Goal: Information Seeking & Learning: Check status

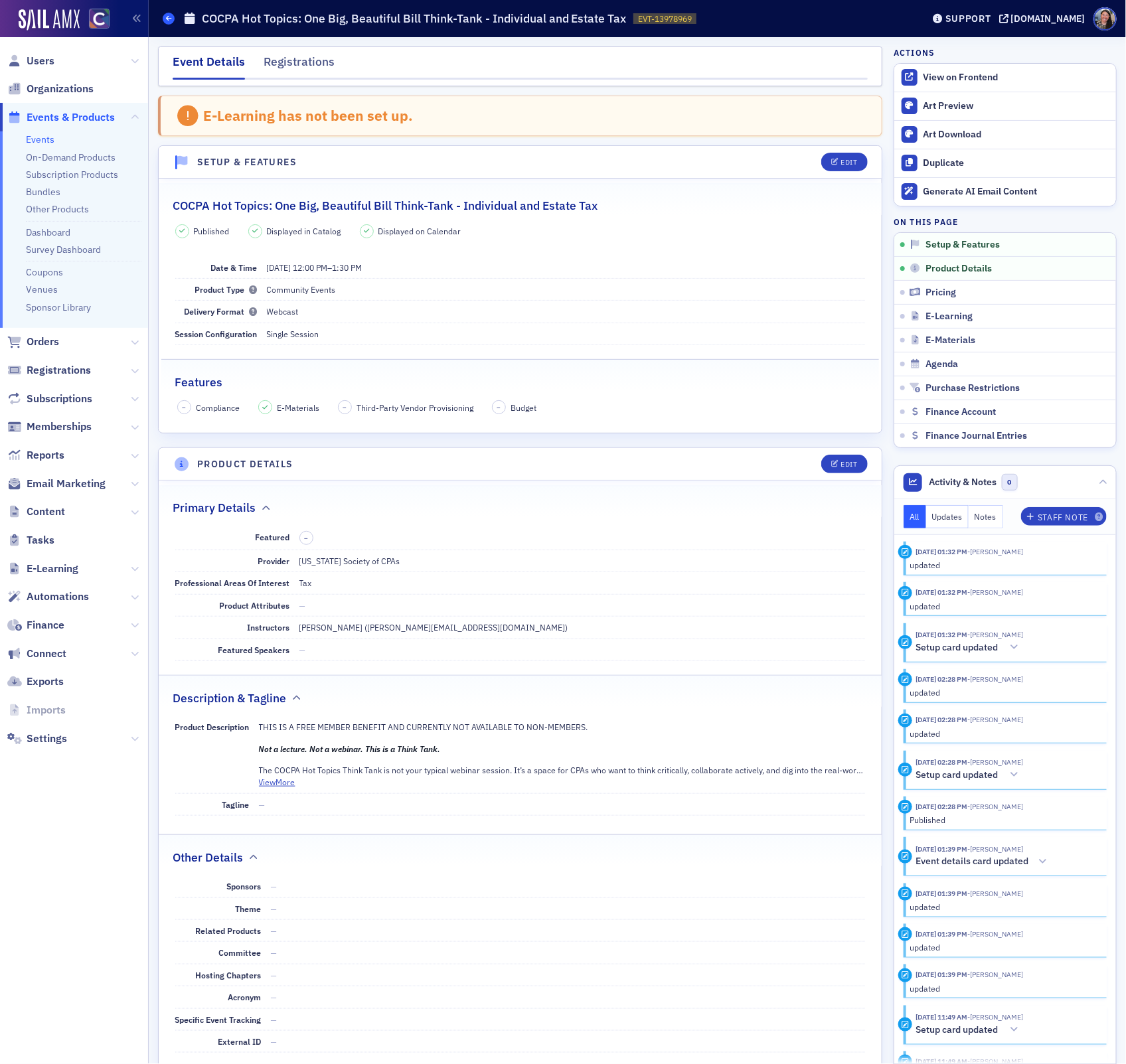
click at [171, 21] on icon at bounding box center [168, 18] width 5 height 6
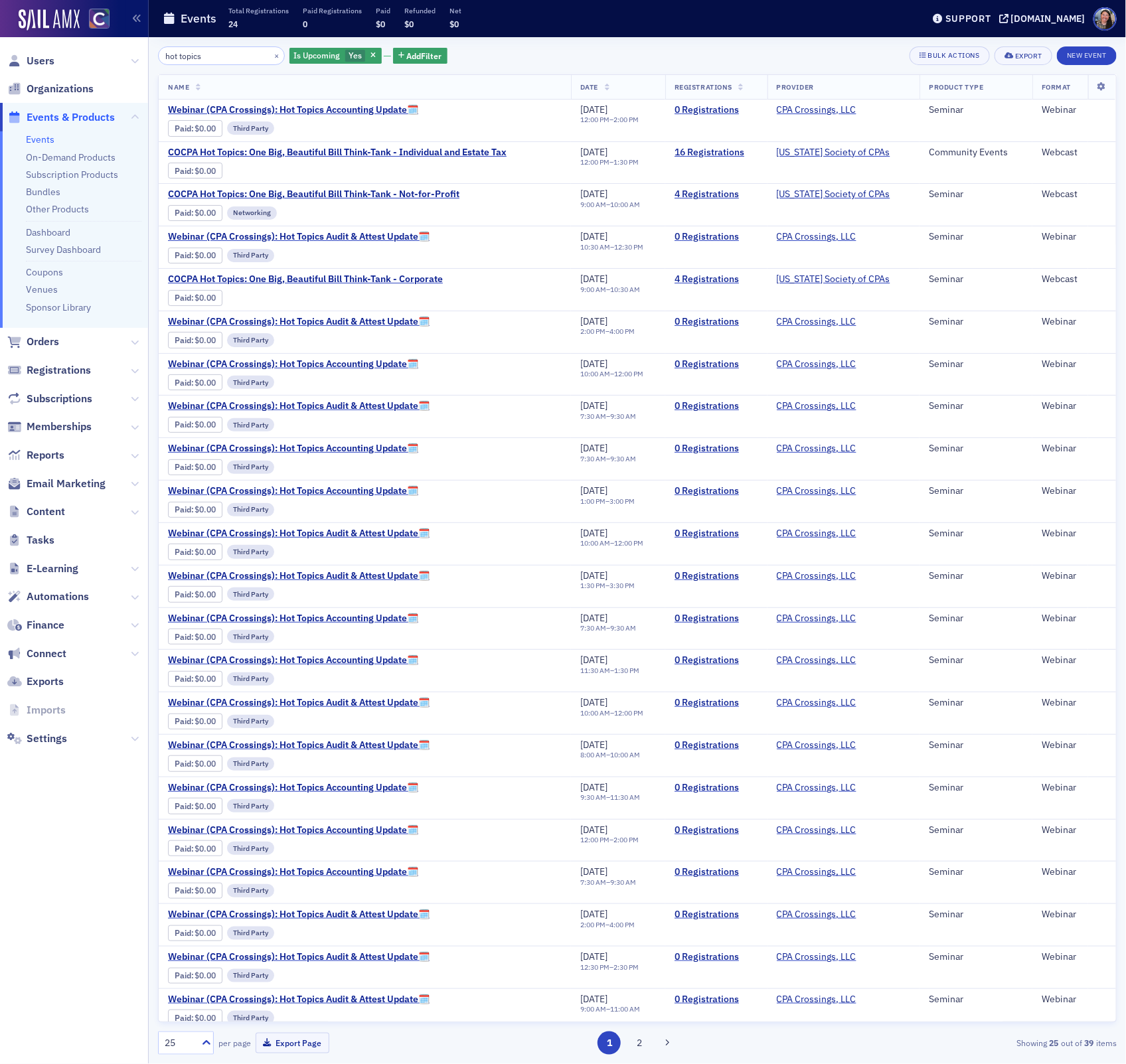
click at [74, 796] on nav "Users Organizations Events & Products Events On-Demand Products Subscription Pr…" at bounding box center [74, 551] width 148 height 1027
click at [191, 61] on input "hot topics" at bounding box center [222, 55] width 127 height 19
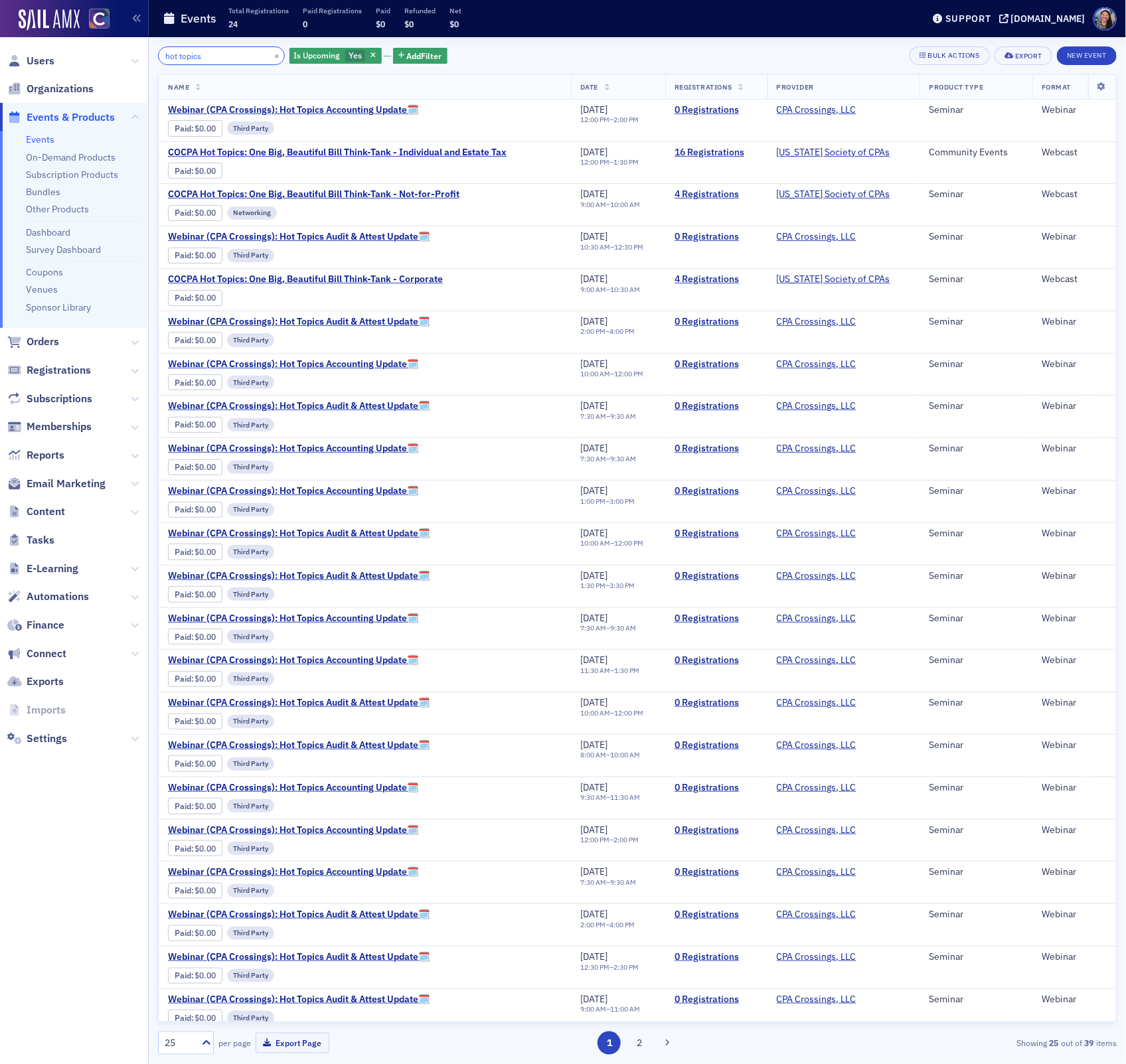
click at [191, 61] on input "hot topics" at bounding box center [222, 55] width 127 height 19
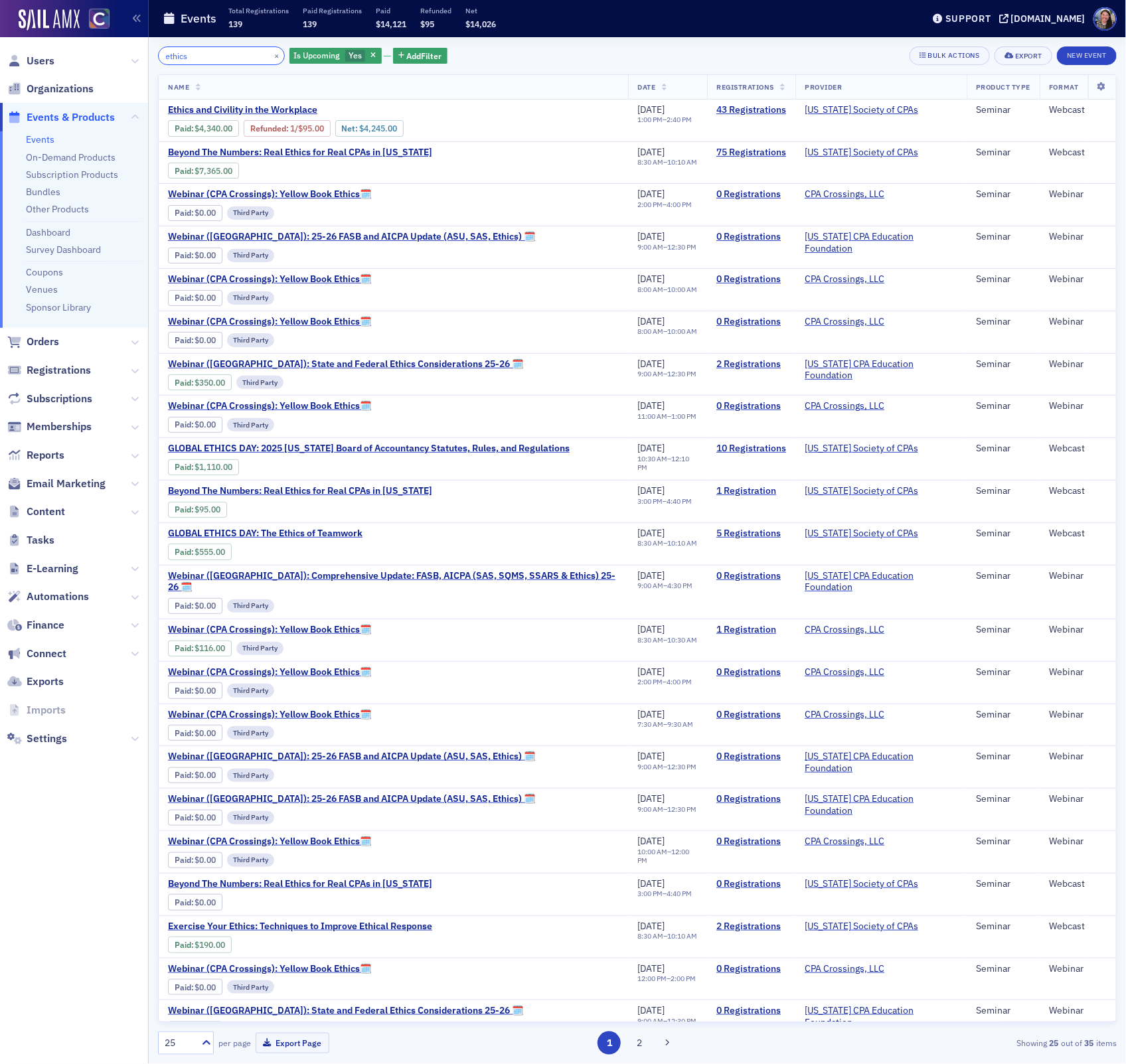
type input "ethics"
click at [271, 56] on button "×" at bounding box center [277, 55] width 12 height 12
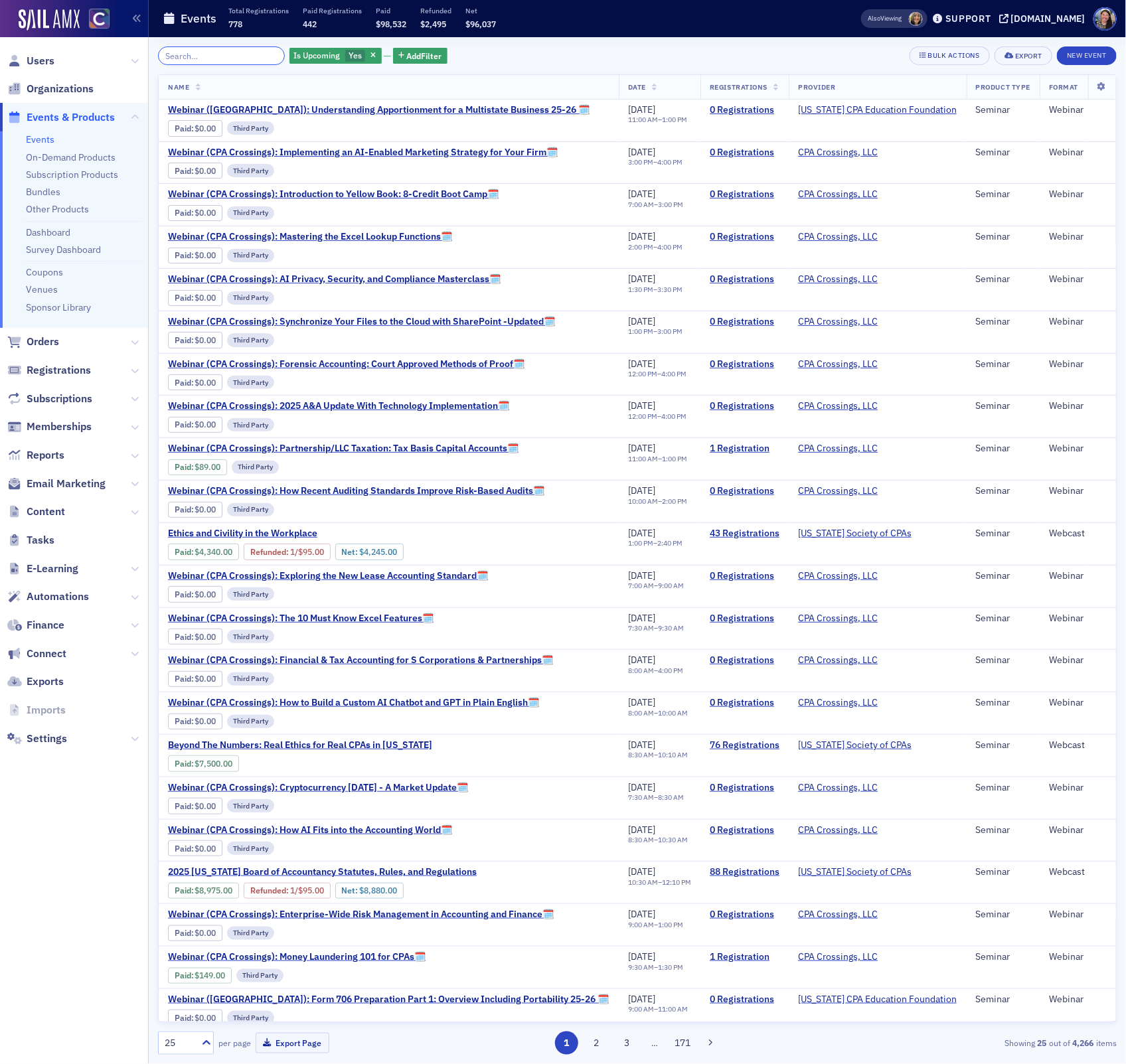
click at [219, 53] on input "search" at bounding box center [222, 55] width 127 height 19
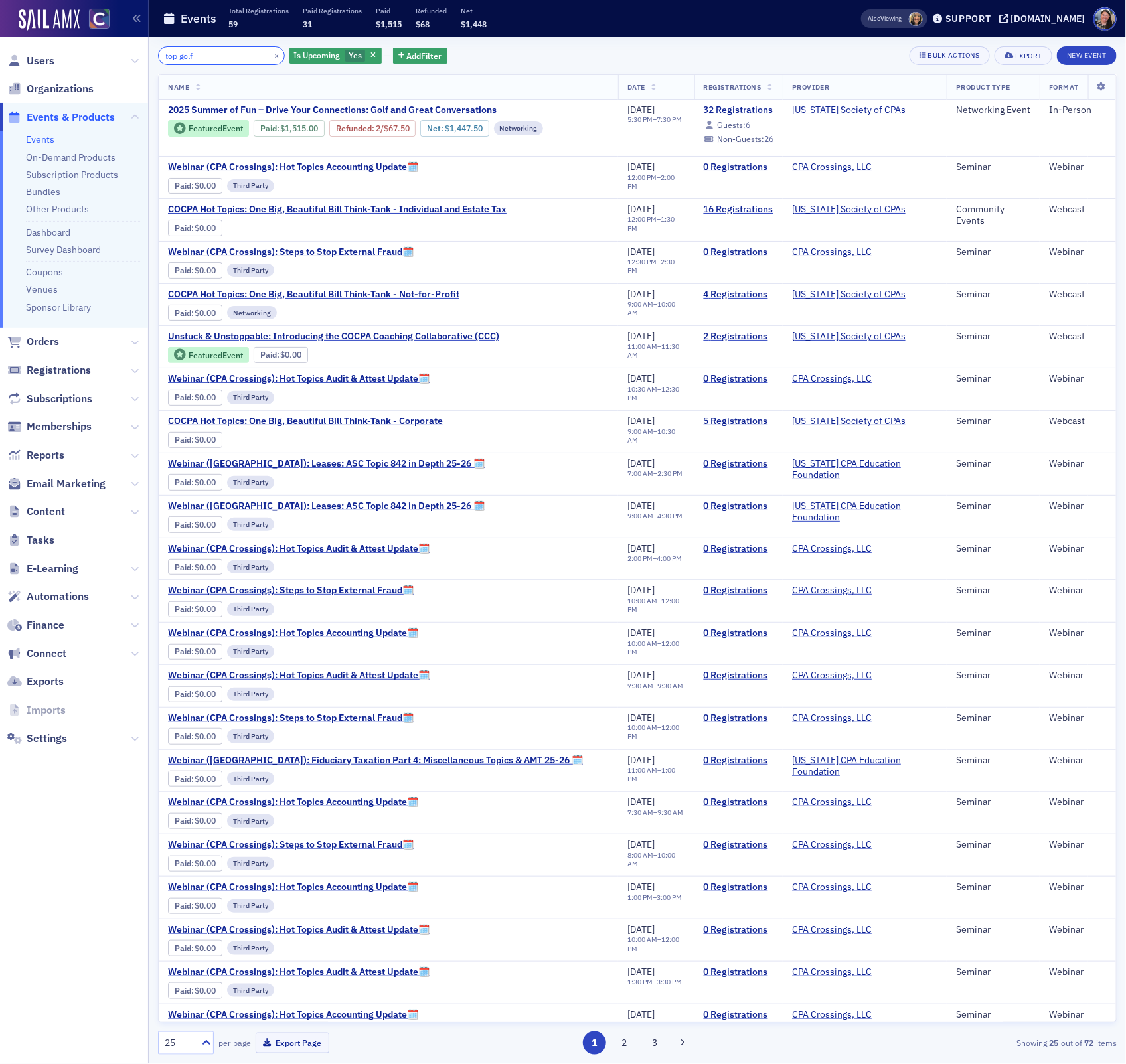
click at [219, 61] on input "top golf" at bounding box center [222, 55] width 127 height 19
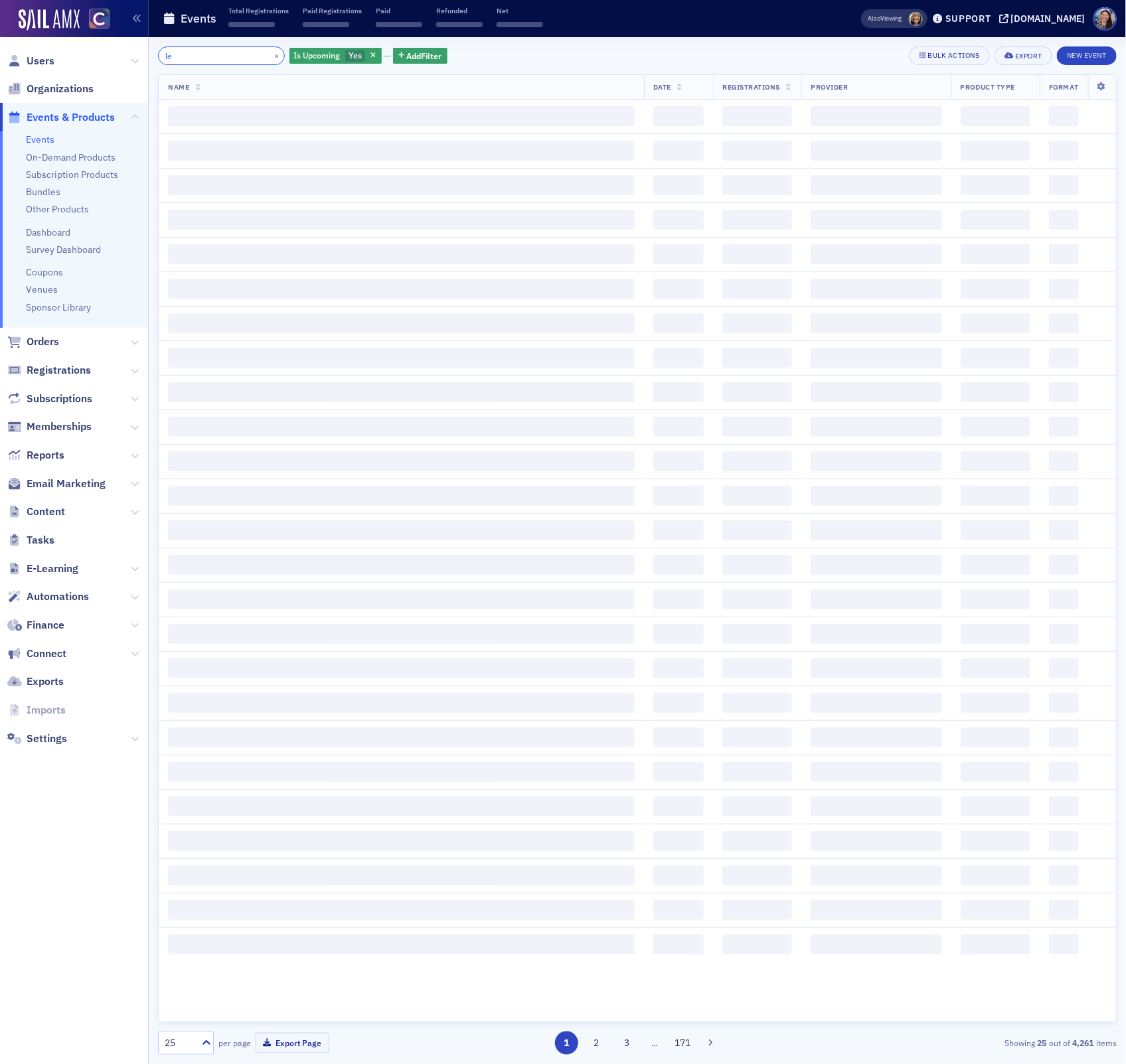
type input "l"
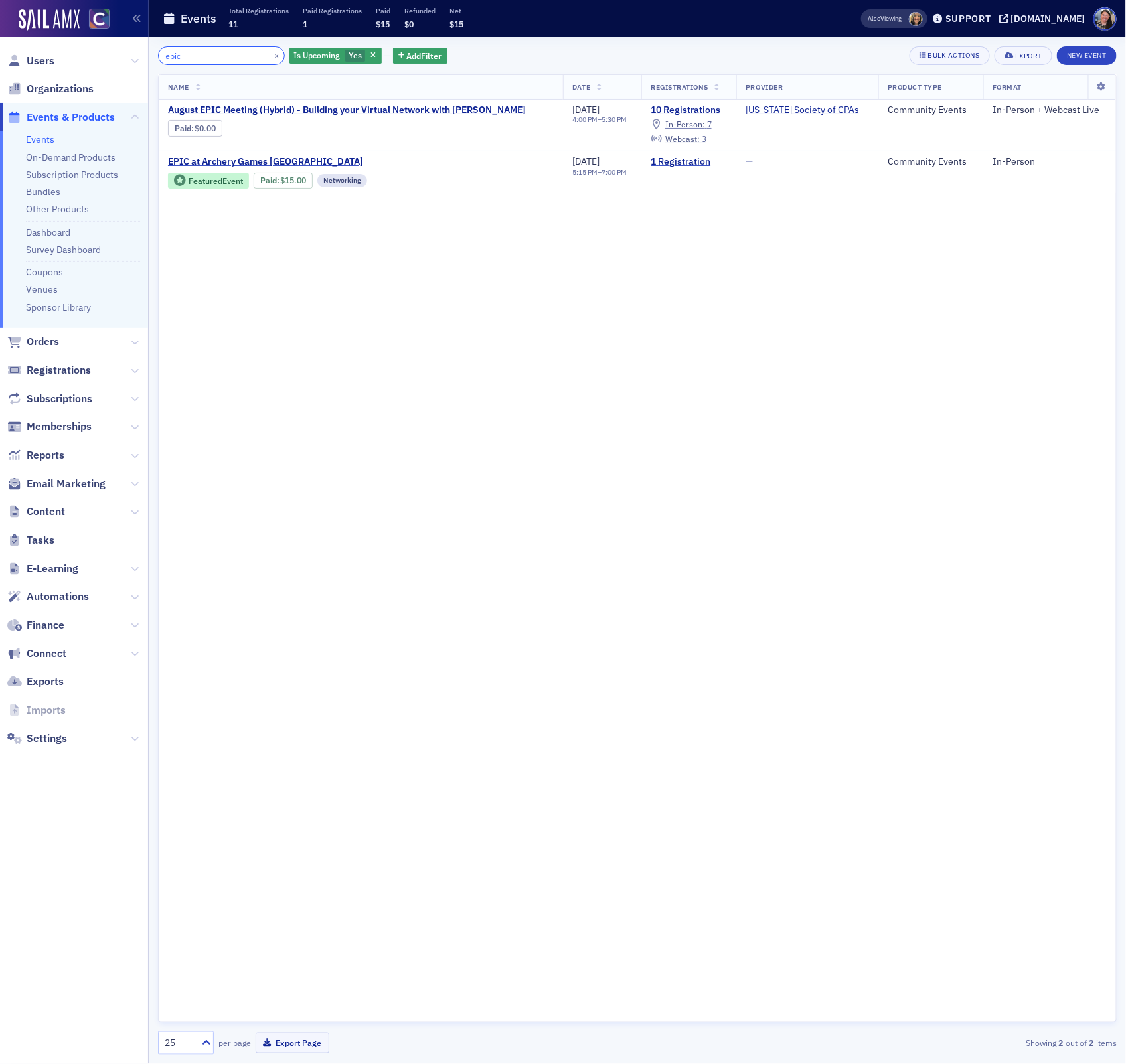
click at [214, 55] on input "epic" at bounding box center [222, 55] width 127 height 19
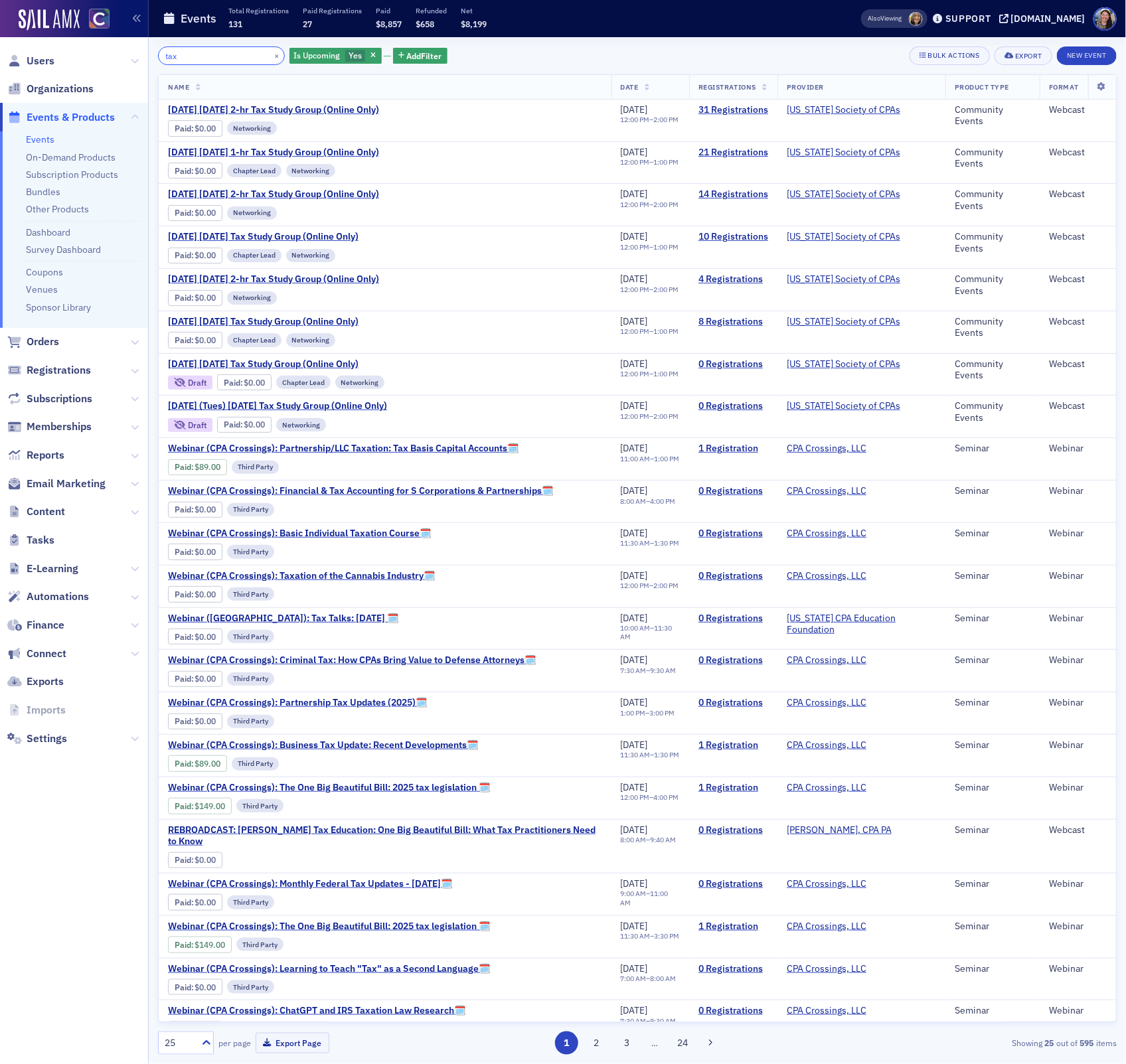
click at [213, 56] on input "tax" at bounding box center [222, 55] width 127 height 19
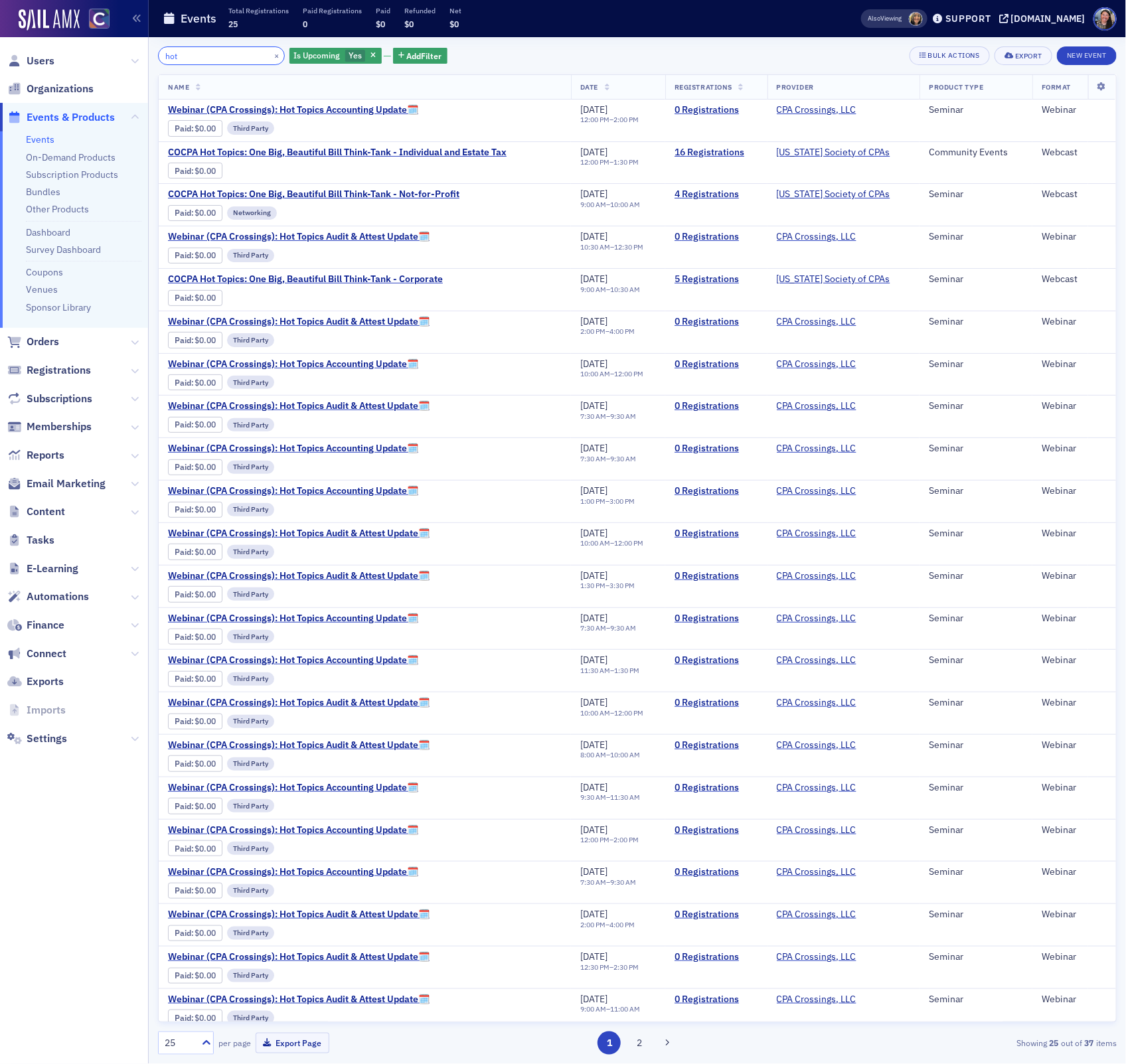
click at [172, 55] on input "hot" at bounding box center [222, 55] width 127 height 19
click at [174, 55] on input "hot" at bounding box center [222, 55] width 127 height 19
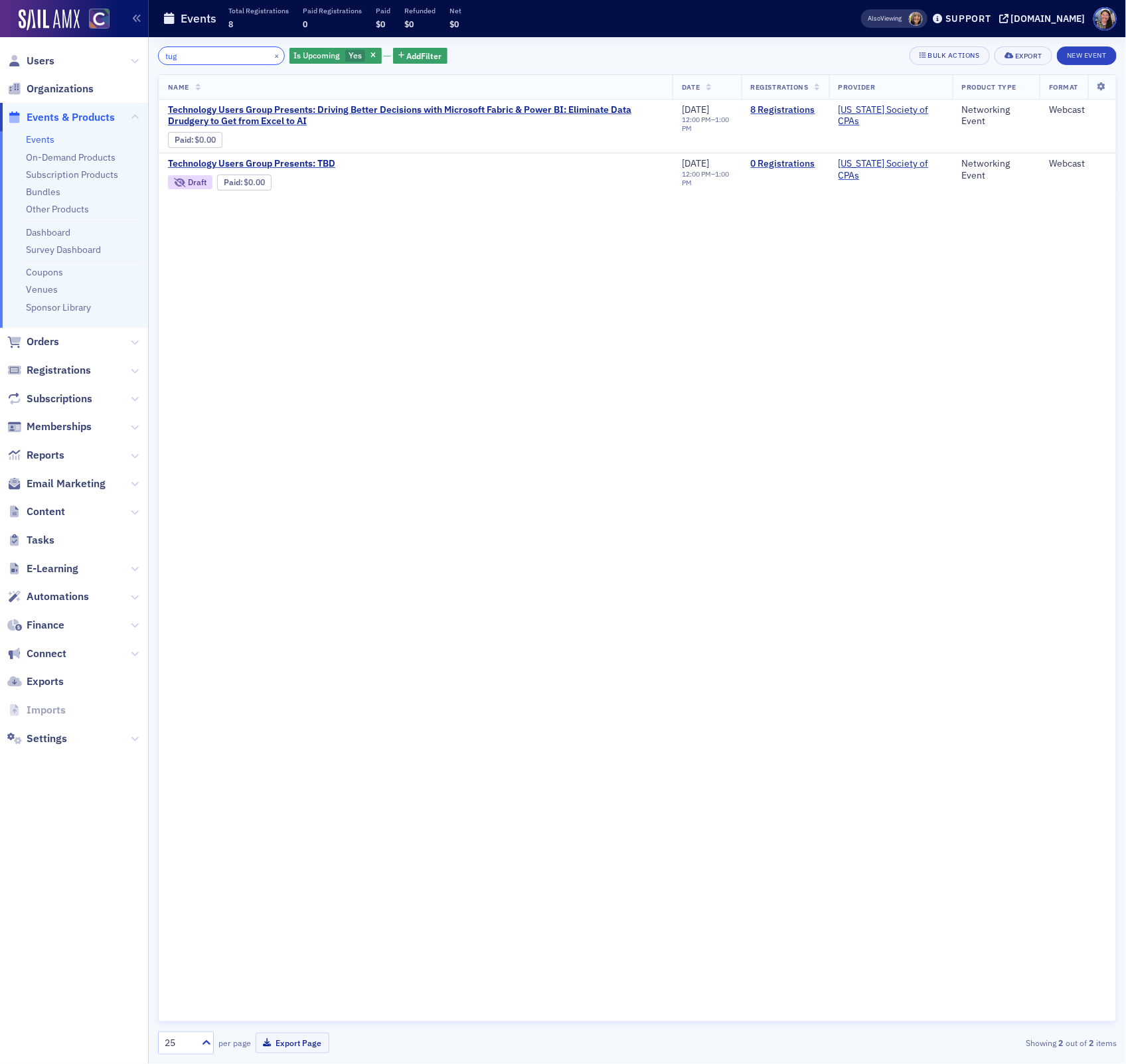
drag, startPoint x: 193, startPoint y: 52, endPoint x: -125, endPoint y: 10, distance: 320.8
click at [0, 10] on html "Users Organizations Events & Products Events On-Demand Products Subscription Pr…" at bounding box center [563, 532] width 1126 height 1064
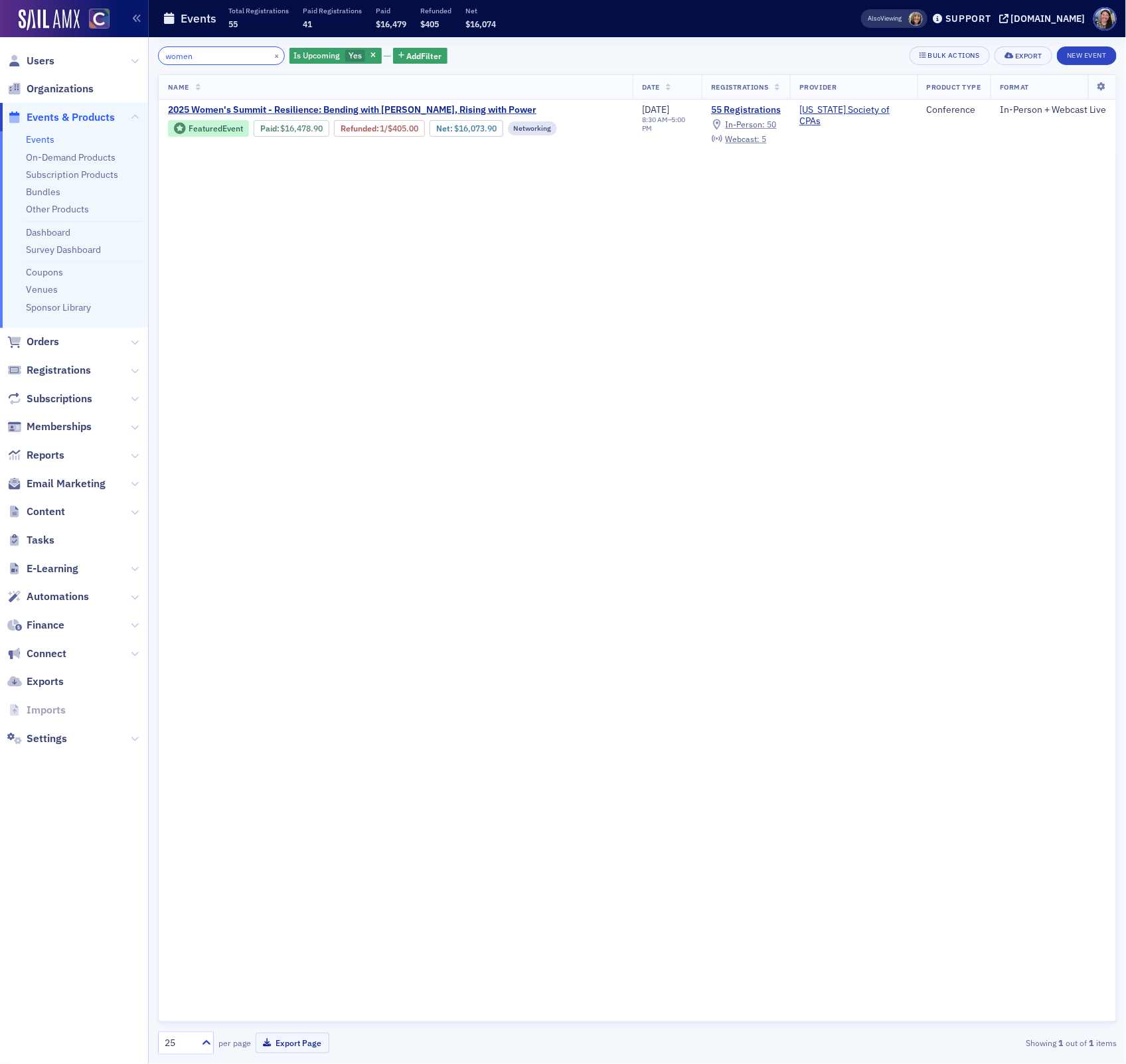
click at [213, 51] on input "women" at bounding box center [222, 55] width 127 height 19
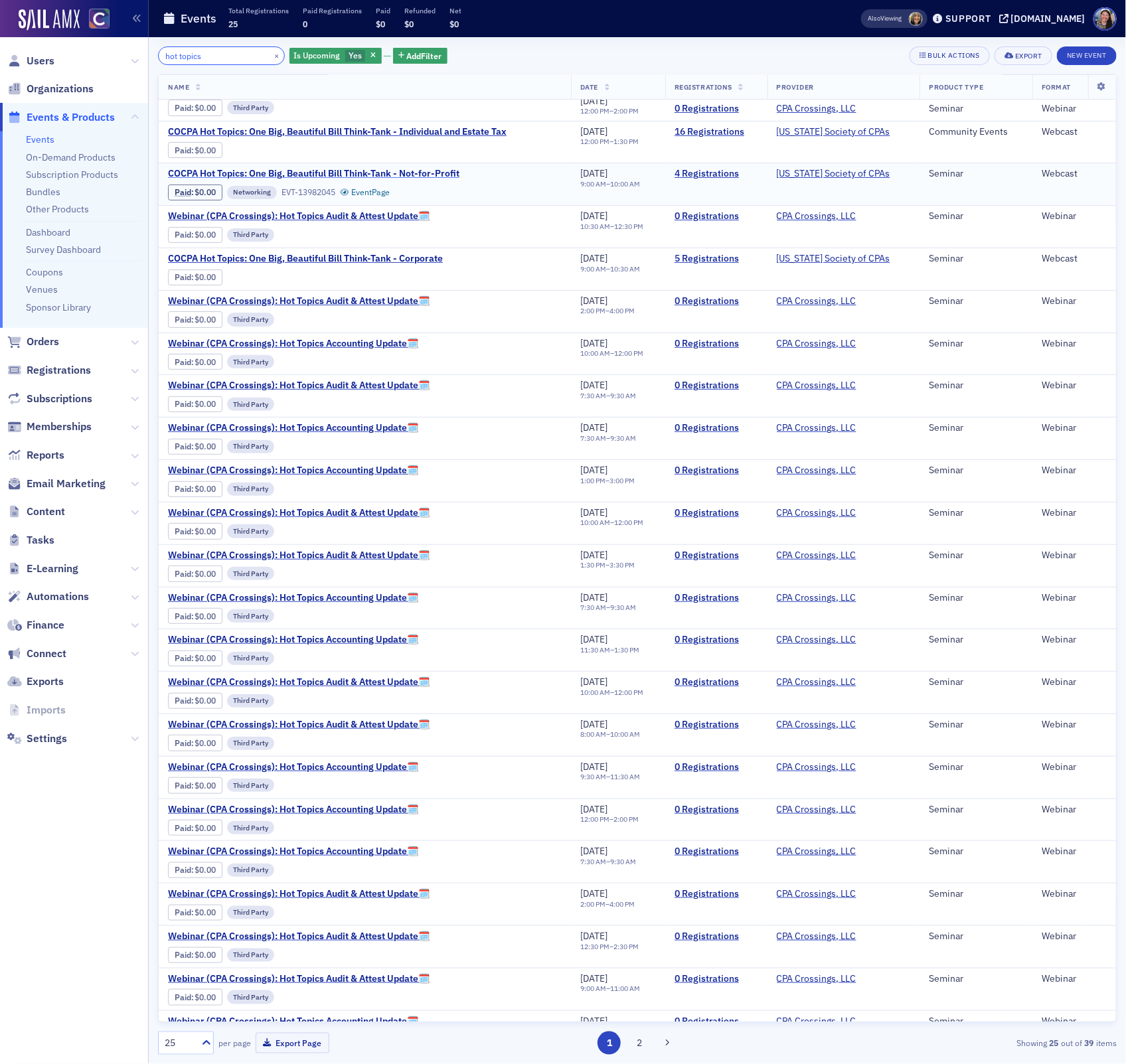
scroll to position [160, 0]
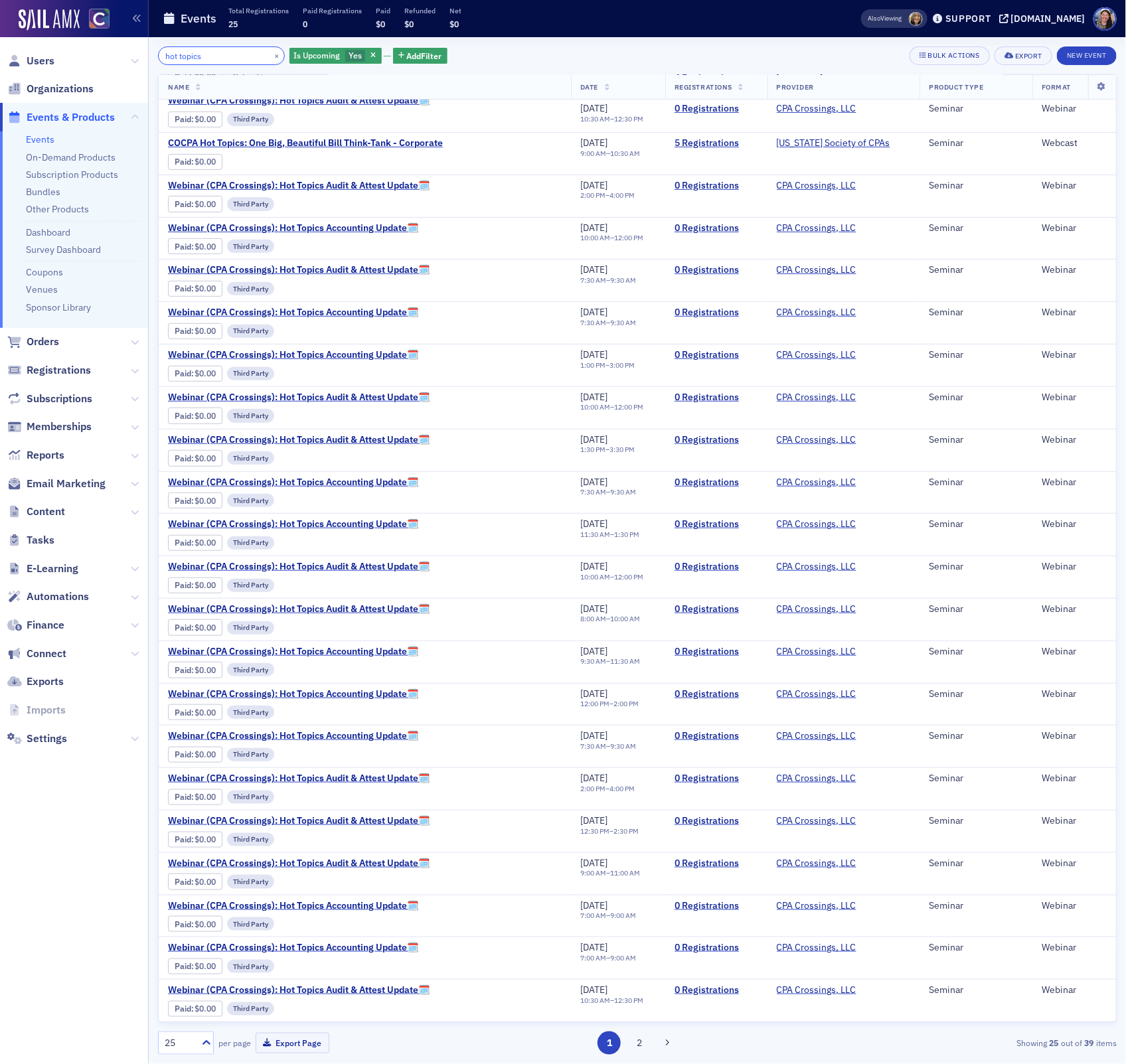
click at [225, 54] on input "hot topics" at bounding box center [222, 55] width 127 height 19
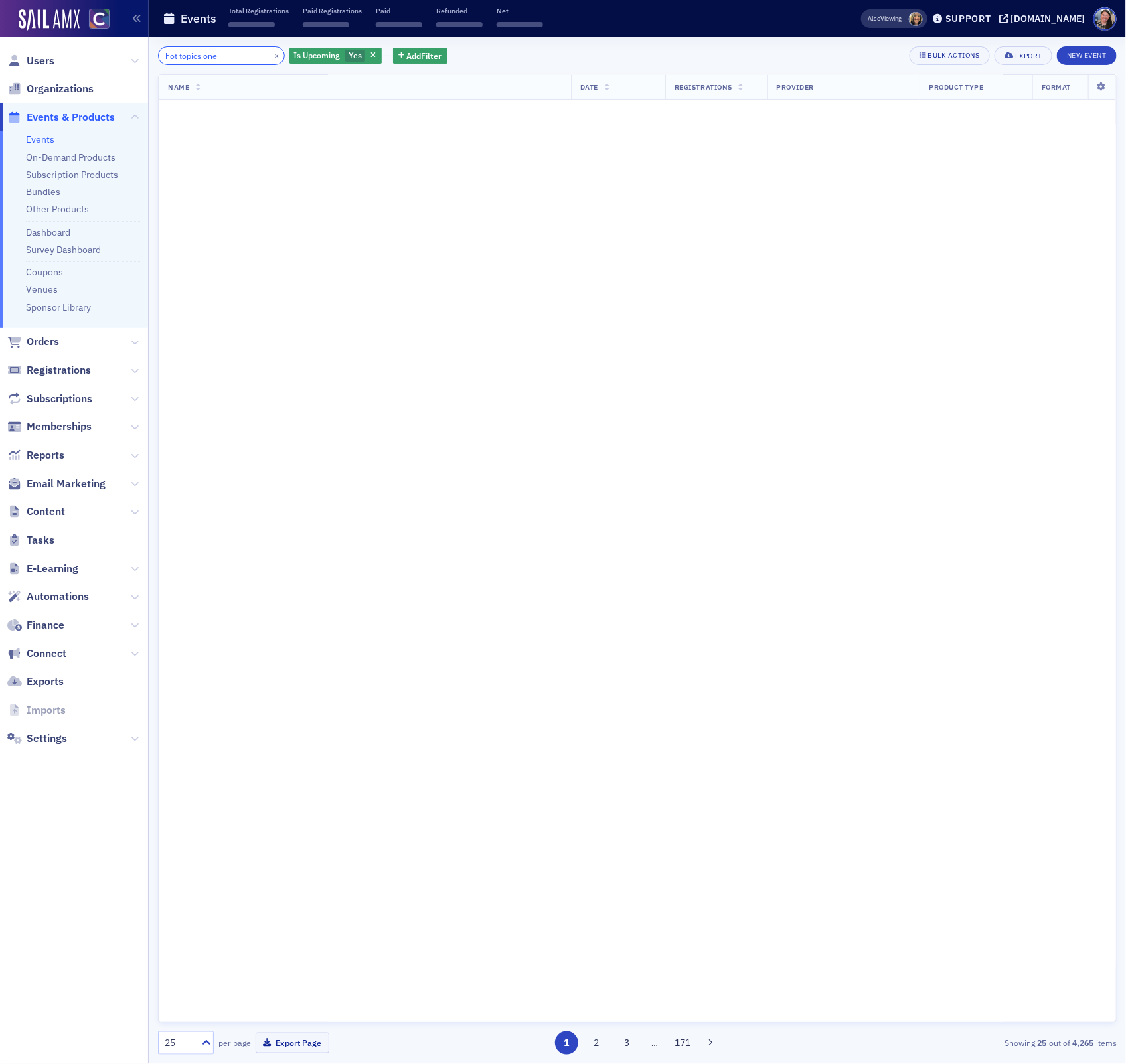
scroll to position [160, 0]
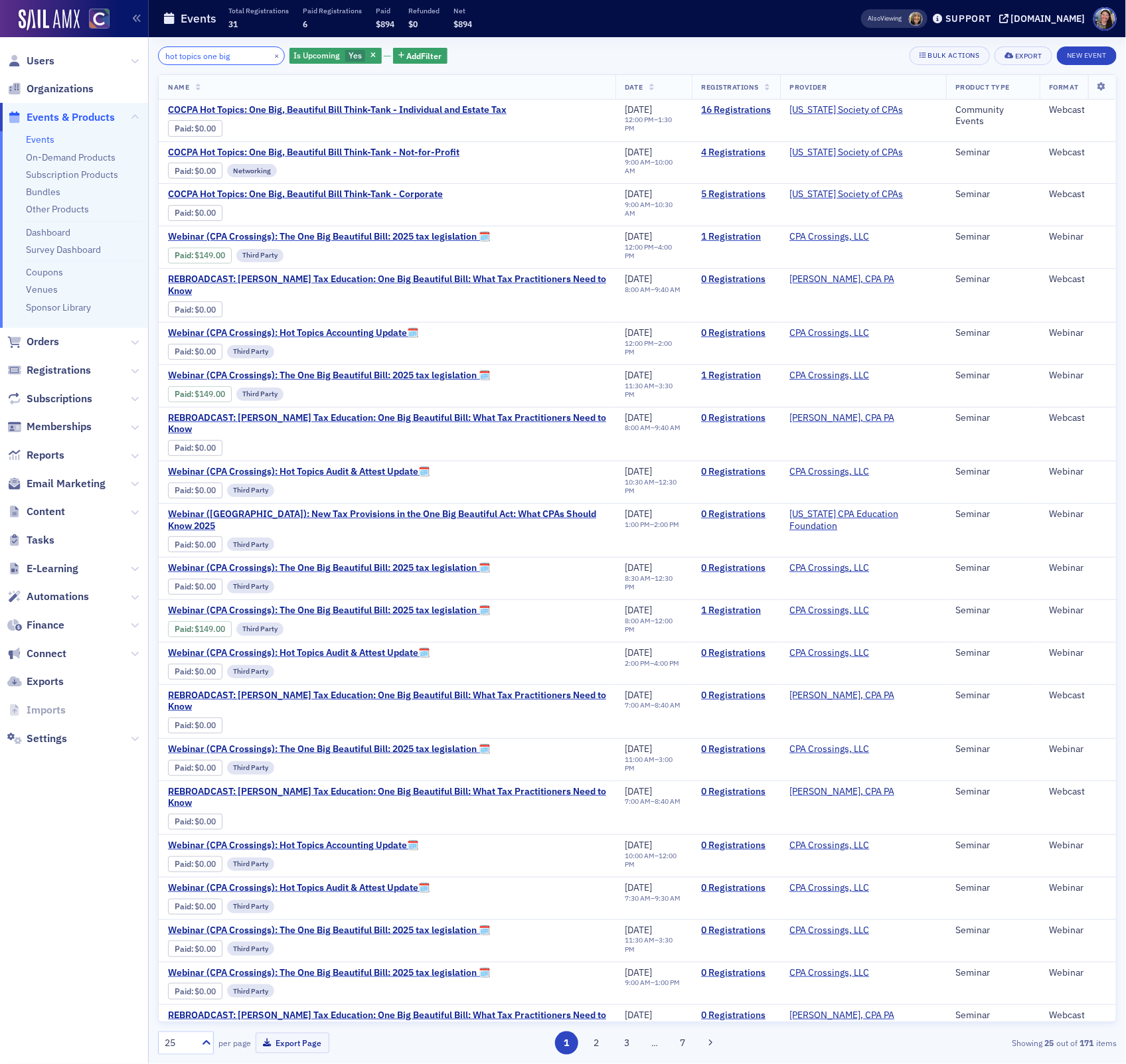
click at [223, 51] on input "hot topics one big" at bounding box center [222, 55] width 127 height 19
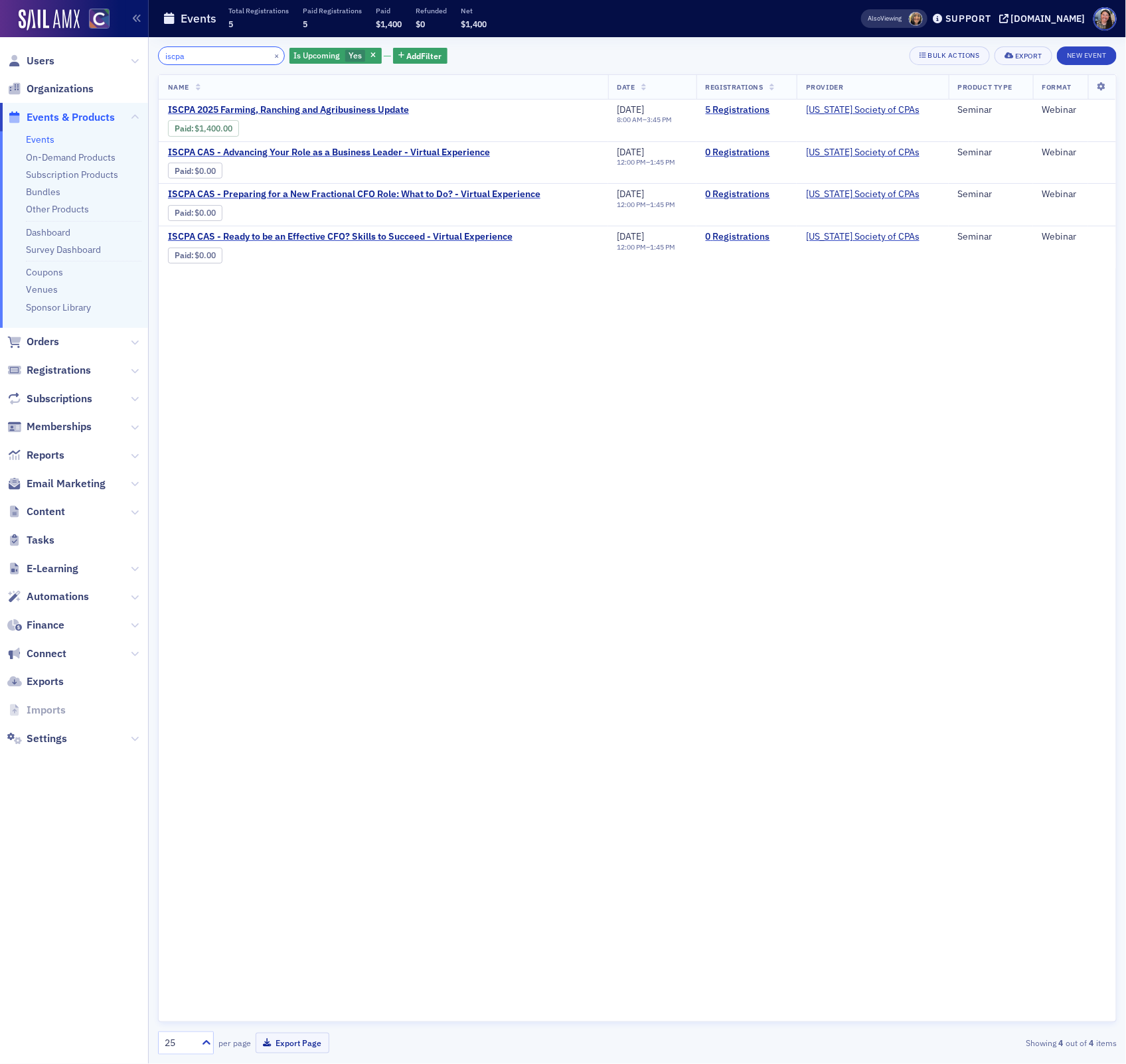
click at [201, 47] on input "iscpa" at bounding box center [222, 55] width 127 height 19
click at [201, 54] on input "iscpa" at bounding box center [222, 55] width 127 height 19
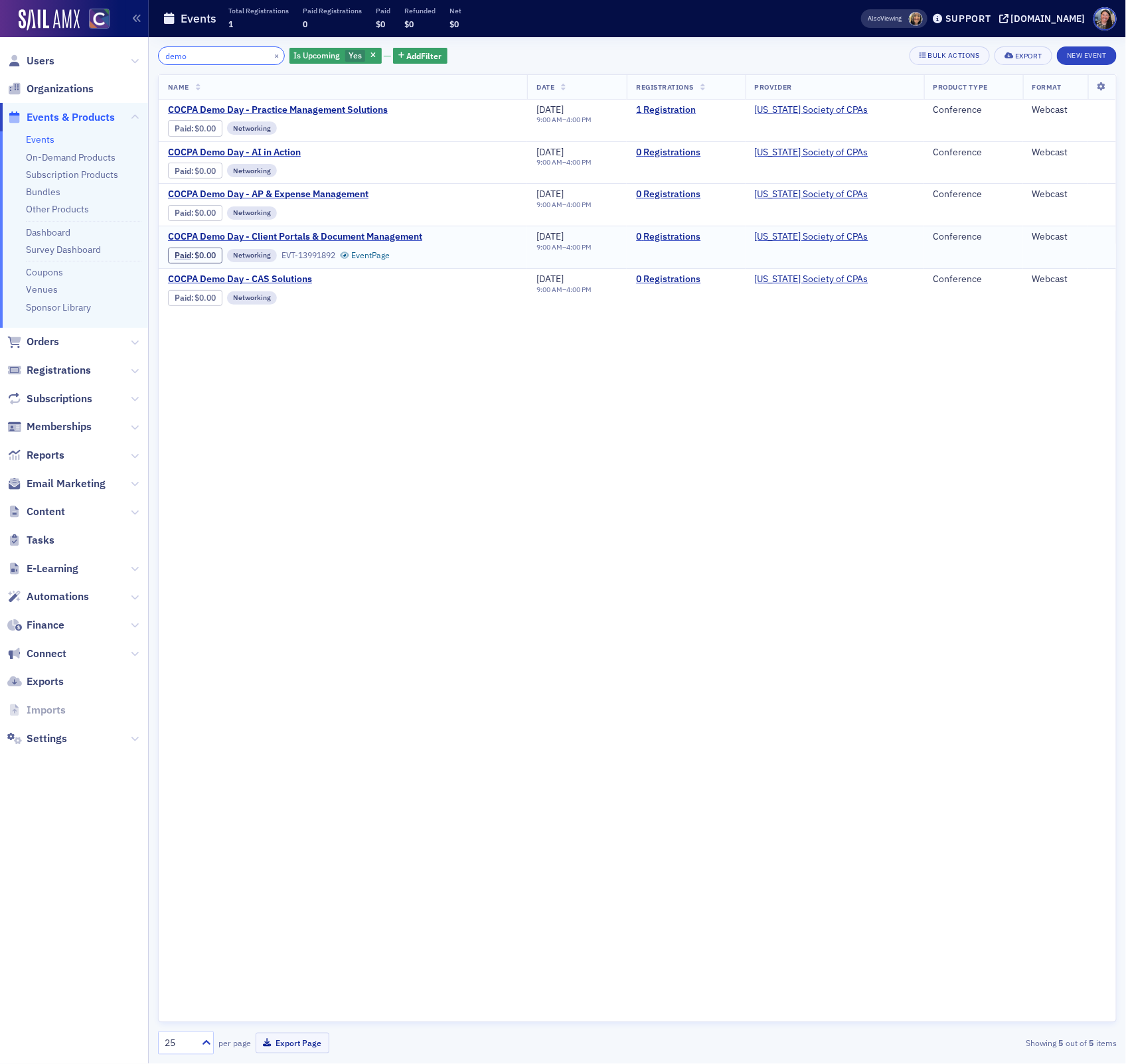
type input "demo"
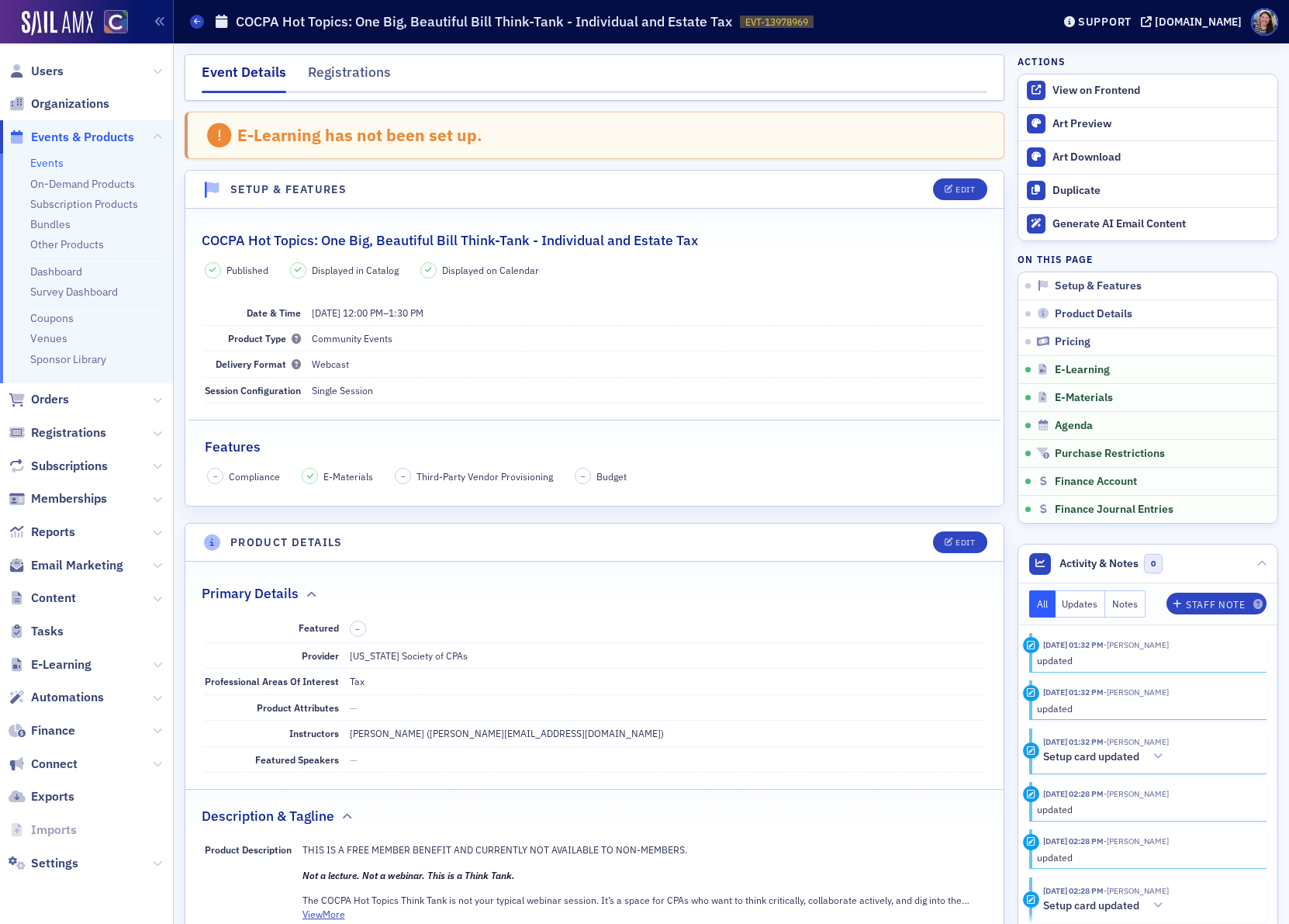
click at [45, 162] on link "Events" at bounding box center [47, 163] width 33 height 14
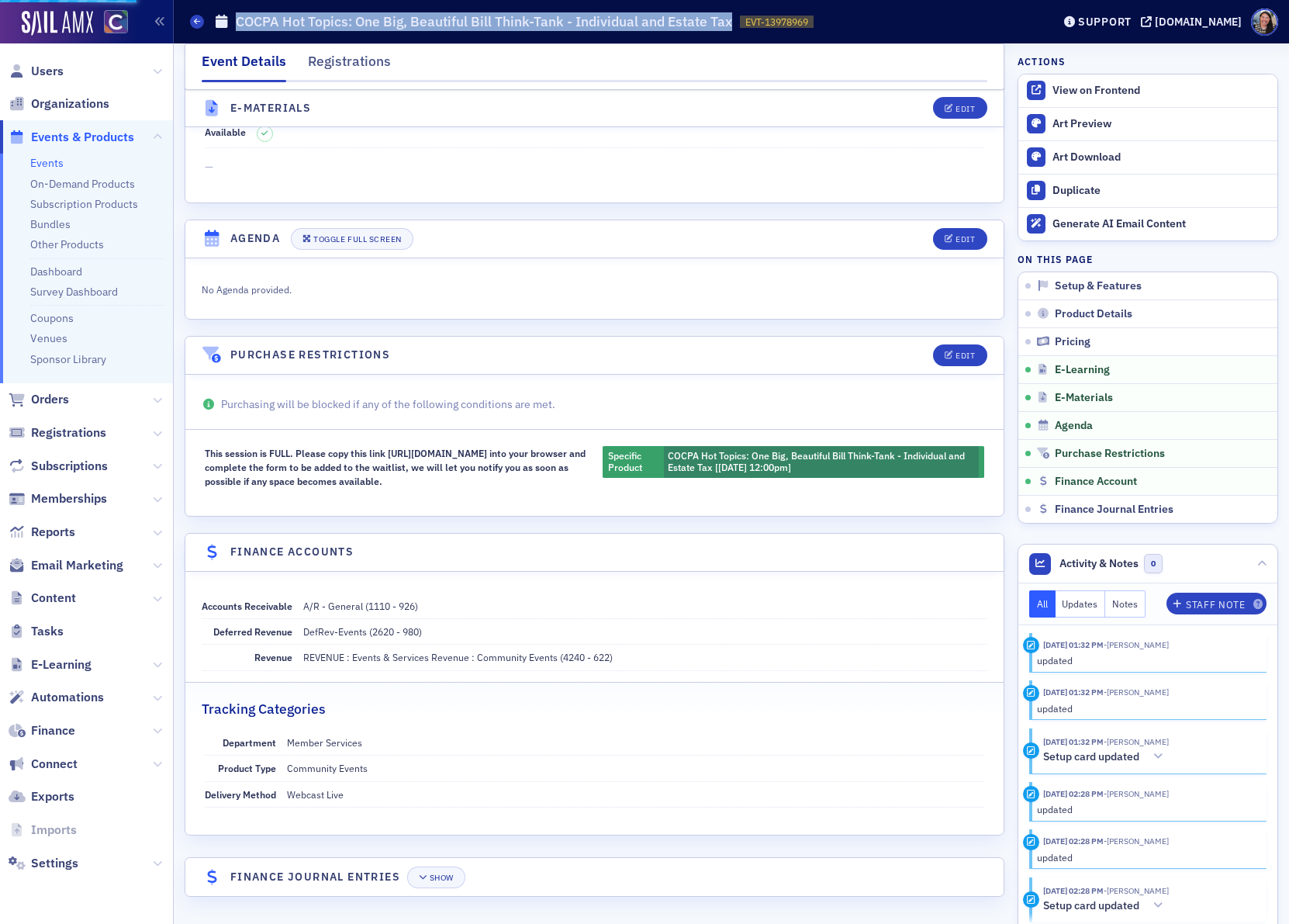
scroll to position [1480, 0]
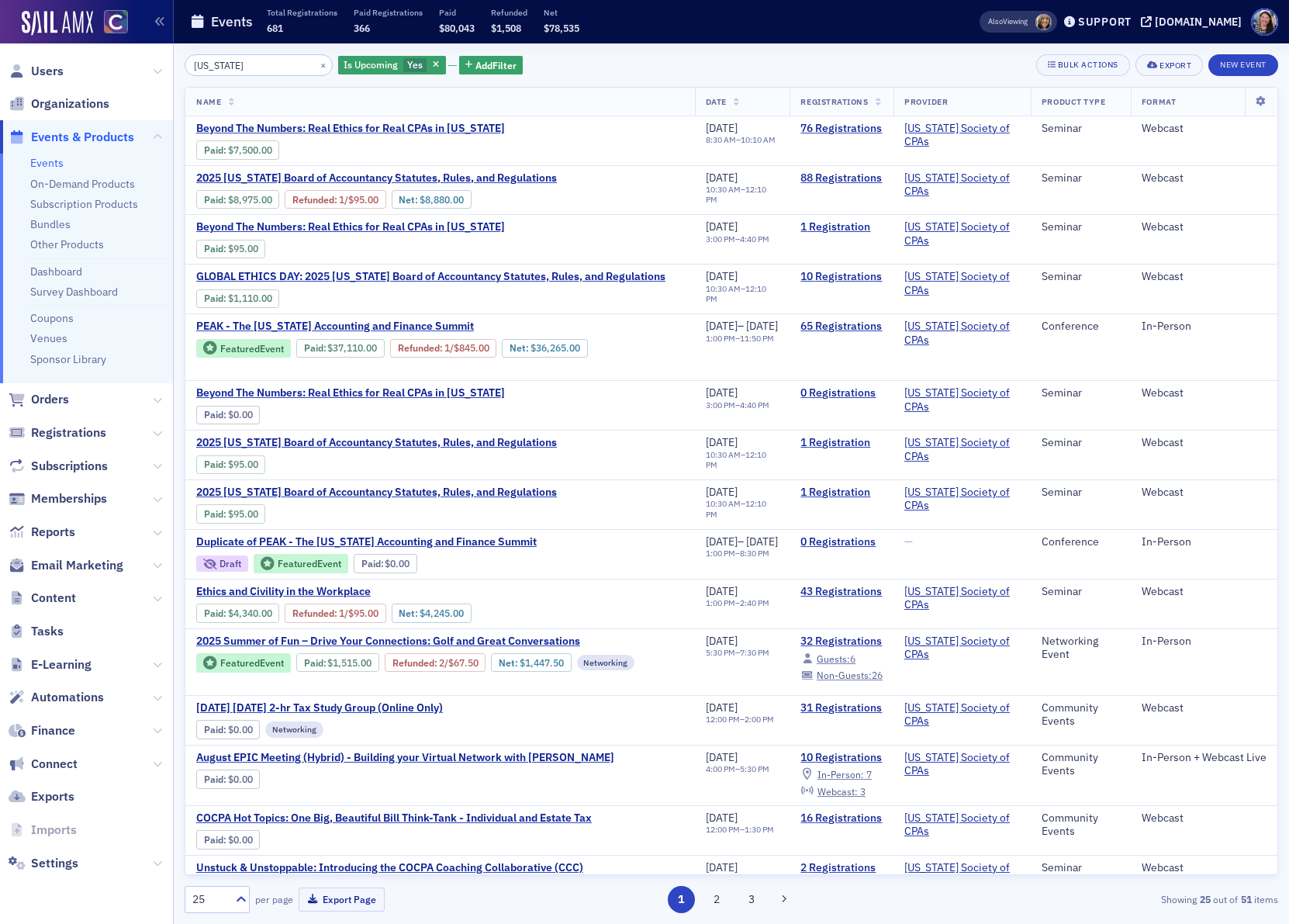
type input "colorado"
drag, startPoint x: 256, startPoint y: 63, endPoint x: -315, endPoint y: 65, distance: 571.0
click at [0, 65] on html "Users Organizations Events & Products Events On-Demand Products Subscription Pr…" at bounding box center [644, 462] width 1289 height 924
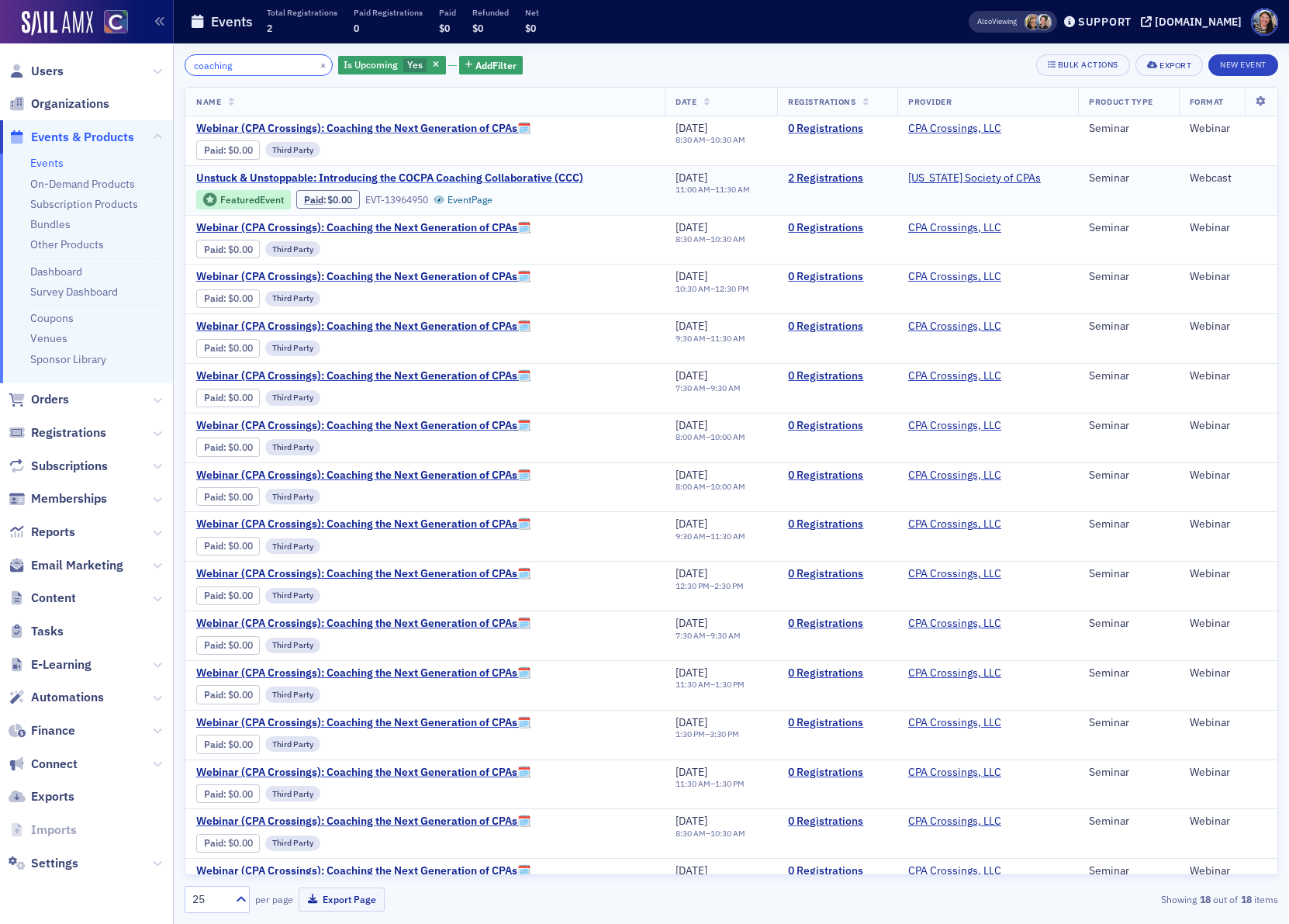
type input "coaching"
click at [812, 180] on link "2 Registrations" at bounding box center [837, 179] width 98 height 14
